Goal: Task Accomplishment & Management: Complete application form

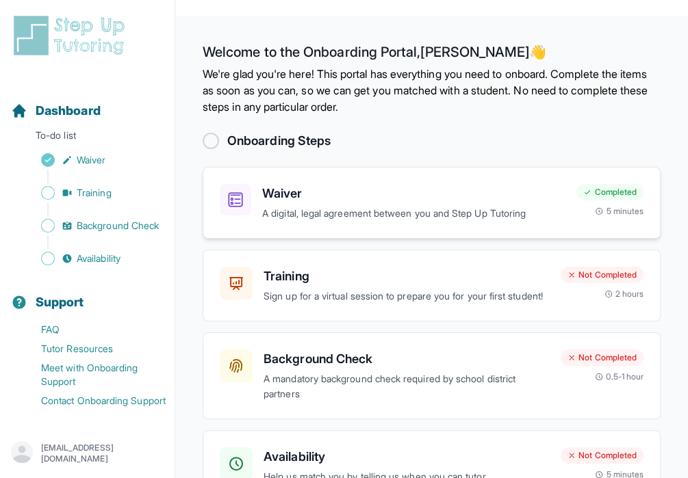
scroll to position [68, 0]
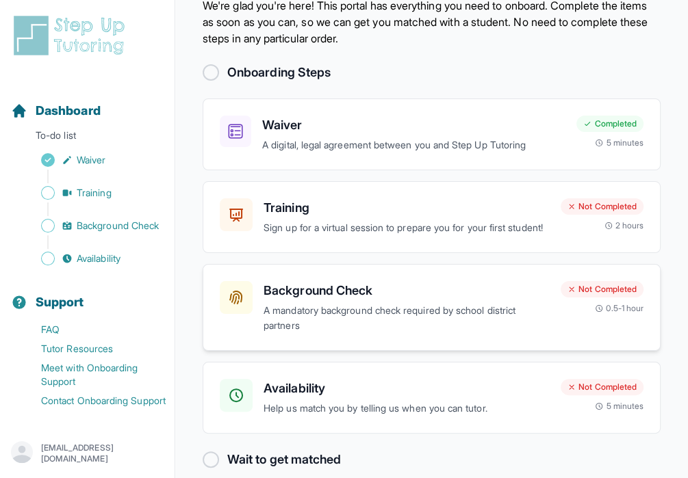
click at [386, 324] on p "A mandatory background check required by school district partners" at bounding box center [406, 318] width 286 height 31
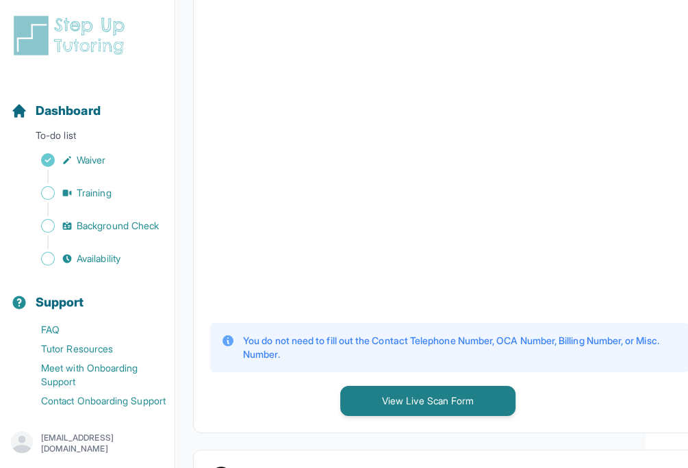
scroll to position [205, 42]
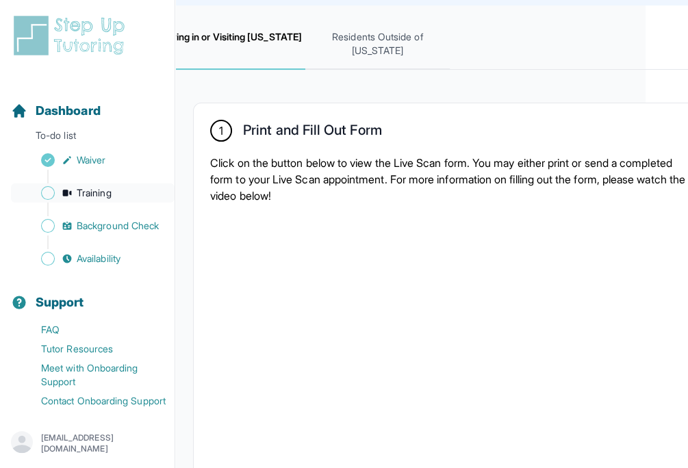
click at [109, 199] on span "Training" at bounding box center [94, 193] width 35 height 14
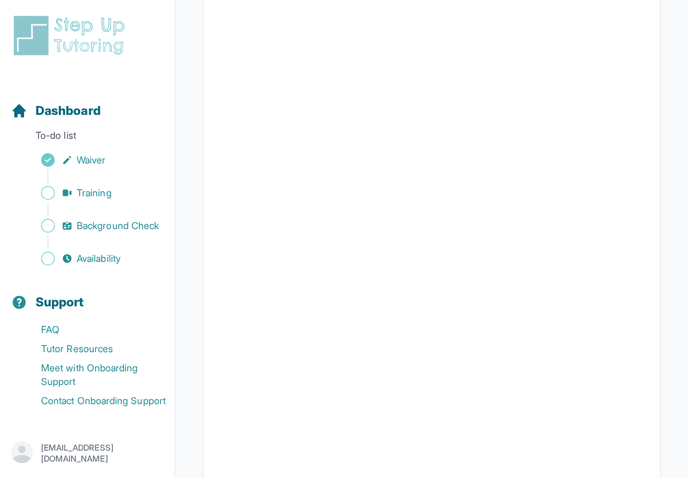
scroll to position [411, 0]
click at [96, 266] on span "Availability" at bounding box center [99, 259] width 44 height 14
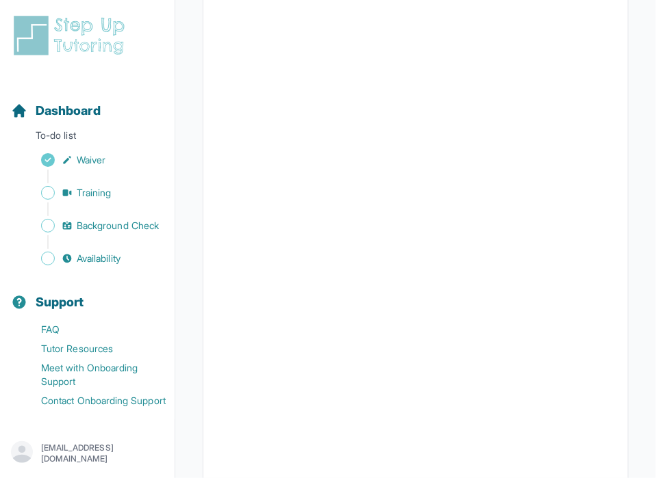
scroll to position [127, 0]
